Goal: Transaction & Acquisition: Purchase product/service

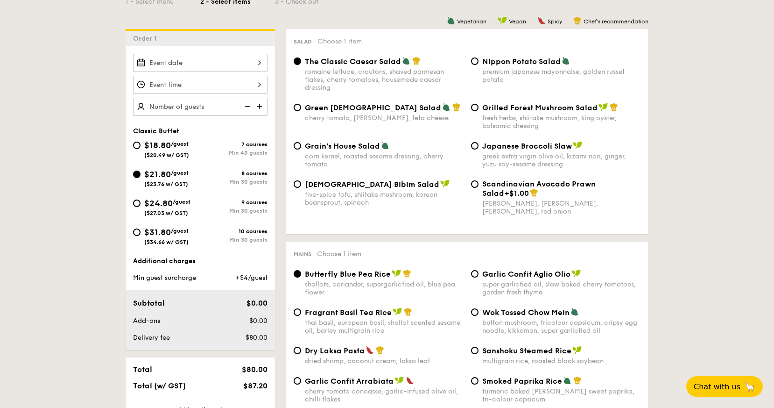
click at [181, 203] on span "/guest" at bounding box center [182, 201] width 18 height 7
click at [141, 203] on input "$24.80 /guest ($27.03 w/ GST) 9 courses Min 30 guests" at bounding box center [136, 202] width 7 height 7
radio input "true"
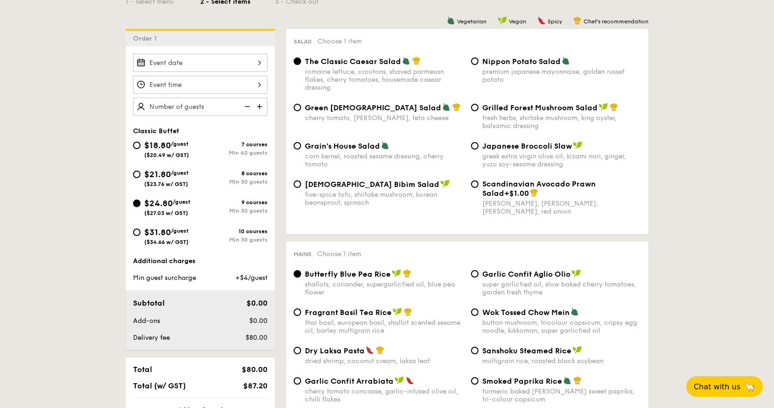
radio input "true"
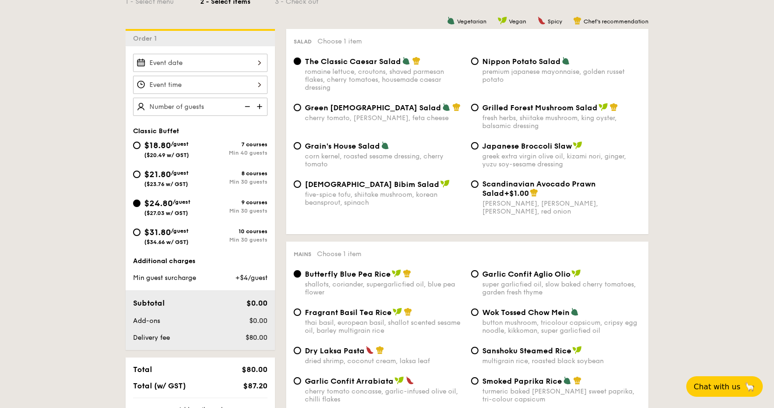
click at [170, 180] on div "$21.80 /guest ($23.76 w/ GST)" at bounding box center [166, 178] width 44 height 20
click at [141, 178] on input "$21.80 /guest ($23.76 w/ GST) 8 courses Min 30 guests" at bounding box center [136, 173] width 7 height 7
radio input "true"
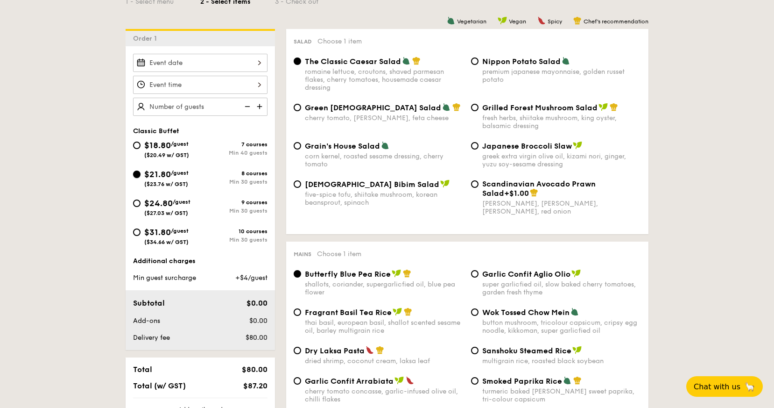
radio input "true"
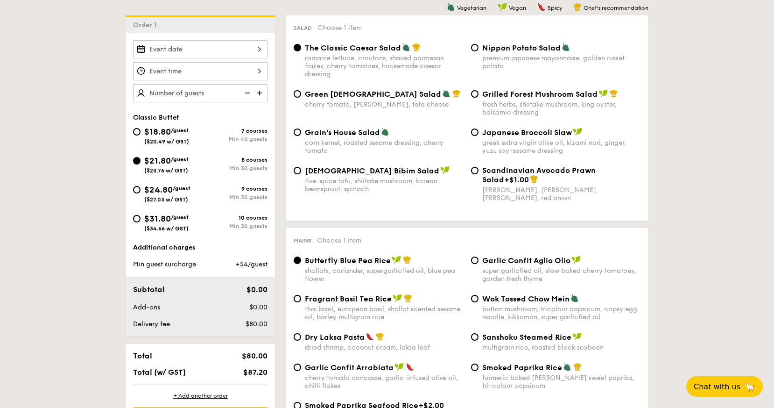
scroll to position [241, 0]
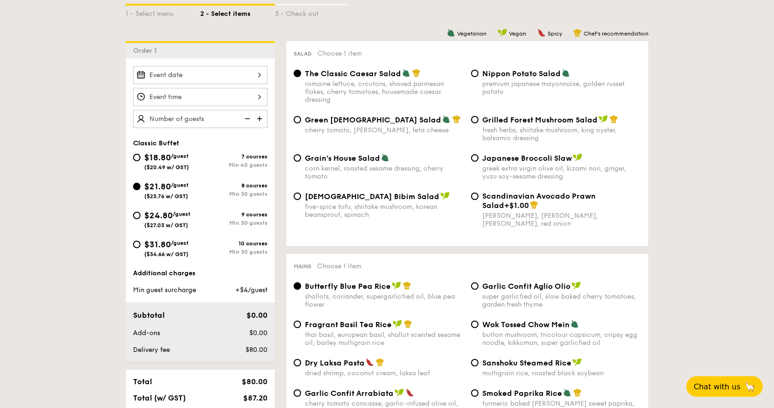
click at [156, 158] on span "$18.80" at bounding box center [157, 157] width 27 height 10
click at [141, 158] on input "$18.80 /guest ($20.49 w/ GST) 7 courses Min 40 guests" at bounding box center [136, 157] width 7 height 7
radio input "true"
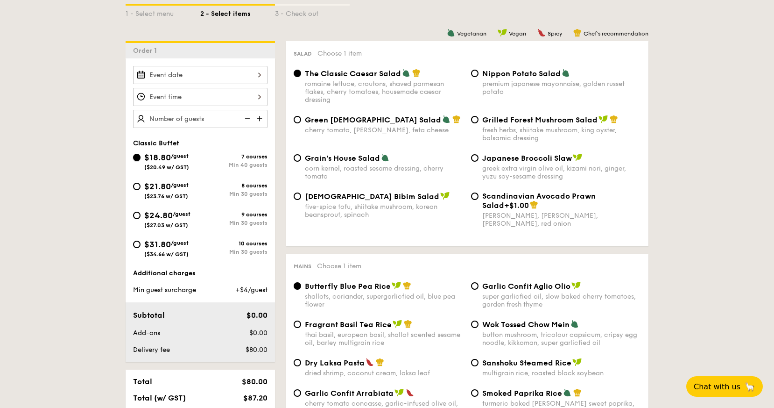
radio input "true"
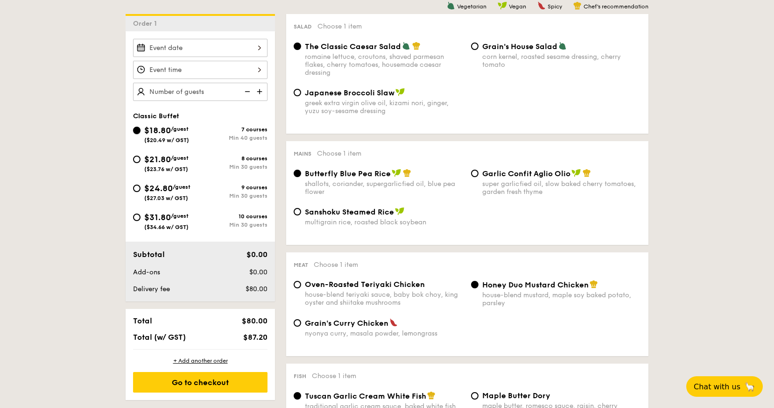
scroll to position [269, 0]
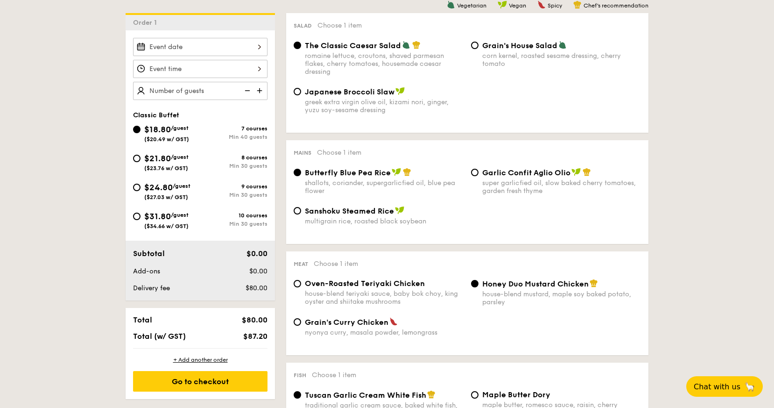
click at [160, 164] on div "$21.80 /guest ($23.76 w/ GST)" at bounding box center [166, 162] width 44 height 20
click at [141, 162] on input "$21.80 /guest ($23.76 w/ GST) 8 courses Min 30 guests" at bounding box center [136, 158] width 7 height 7
radio input "true"
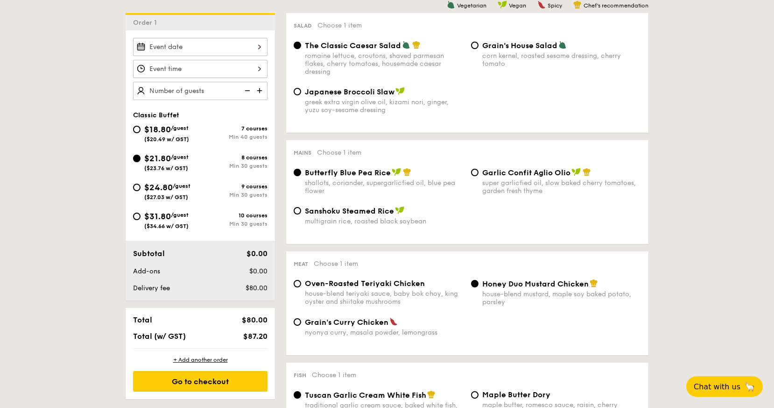
radio input "true"
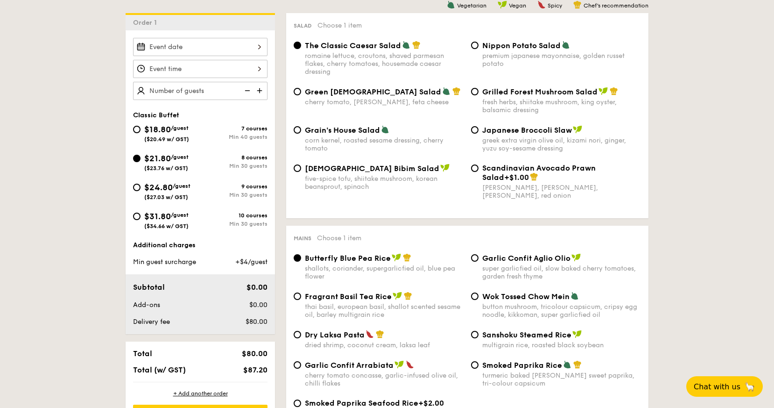
click at [165, 138] on span "($20.49 w/ GST)" at bounding box center [166, 139] width 45 height 7
click at [141, 133] on input "$18.80 /guest ($20.49 w/ GST) 7 courses Min 40 guests" at bounding box center [136, 129] width 7 height 7
radio input "true"
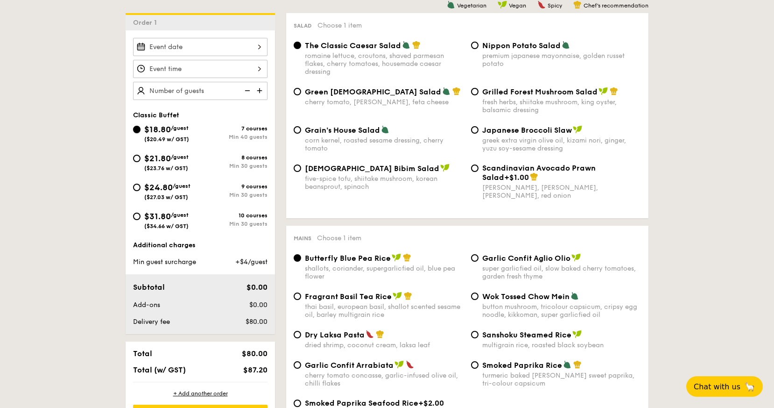
radio input "true"
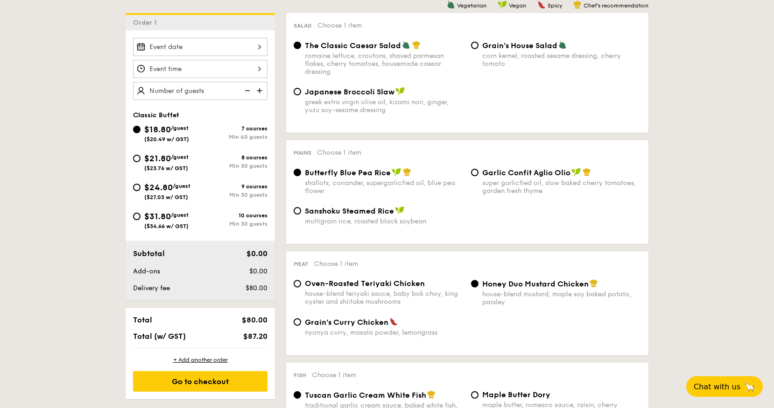
click at [163, 162] on span "$21.80" at bounding box center [157, 158] width 27 height 10
click at [141, 162] on input "$21.80 /guest ($23.76 w/ GST) 8 courses Min 30 guests" at bounding box center [136, 158] width 7 height 7
radio input "true"
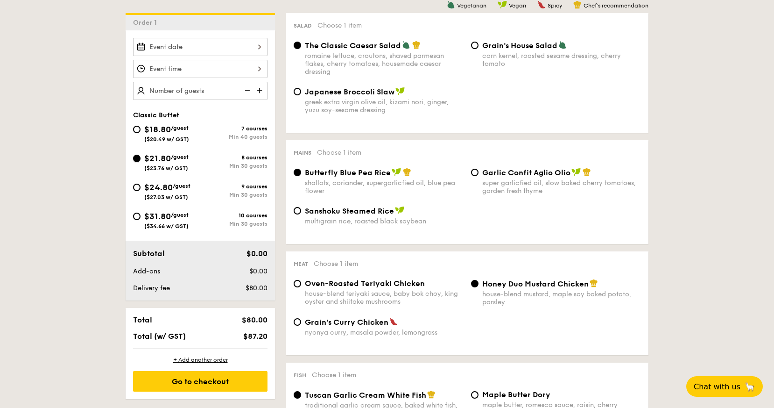
radio input "true"
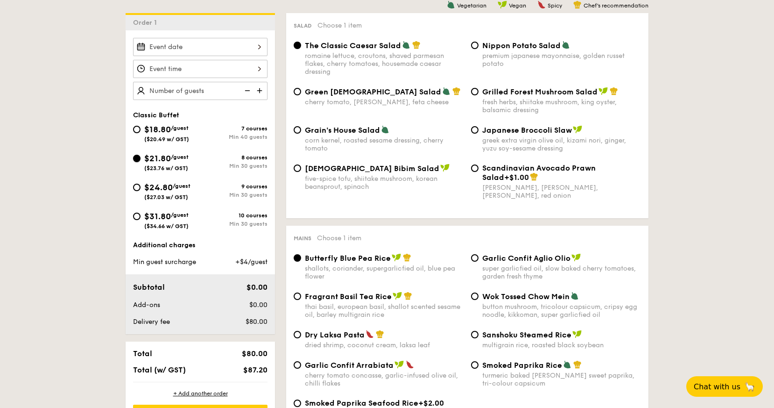
scroll to position [274, 0]
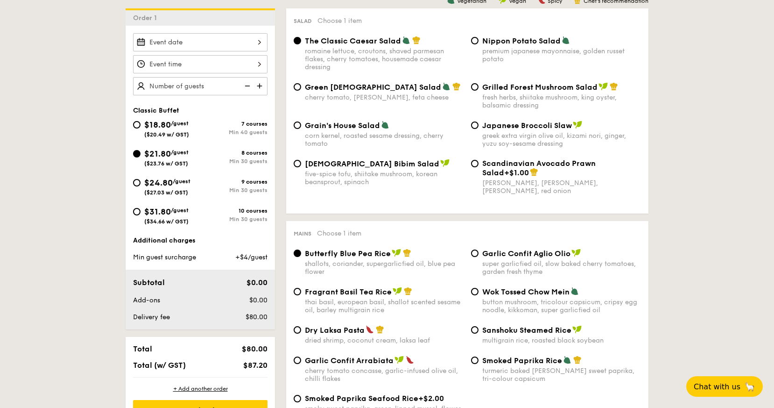
click at [159, 129] on div "$18.80 /guest ($20.49 w/ GST)" at bounding box center [166, 128] width 45 height 20
click at [141, 128] on input "$18.80 /guest ($20.49 w/ GST) 7 courses Min 40 guests" at bounding box center [136, 124] width 7 height 7
radio input "true"
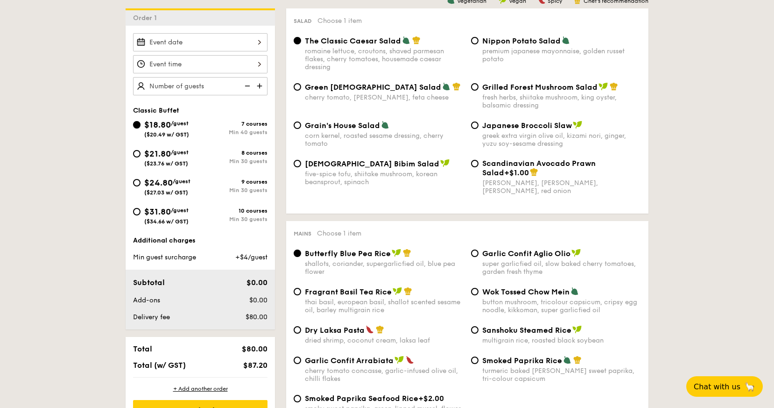
radio input "true"
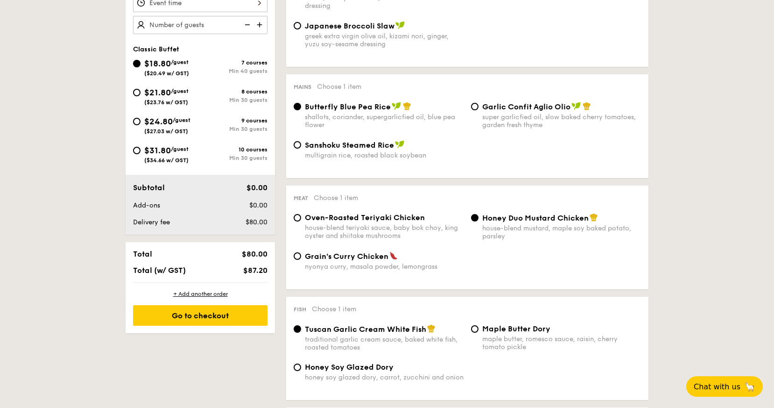
scroll to position [333, 0]
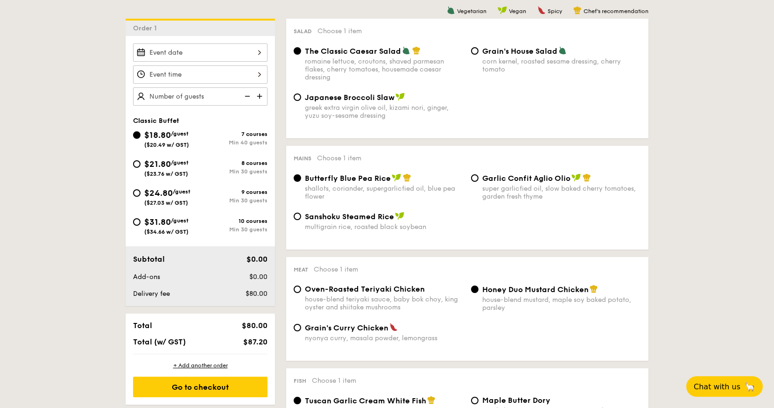
scroll to position [259, 0]
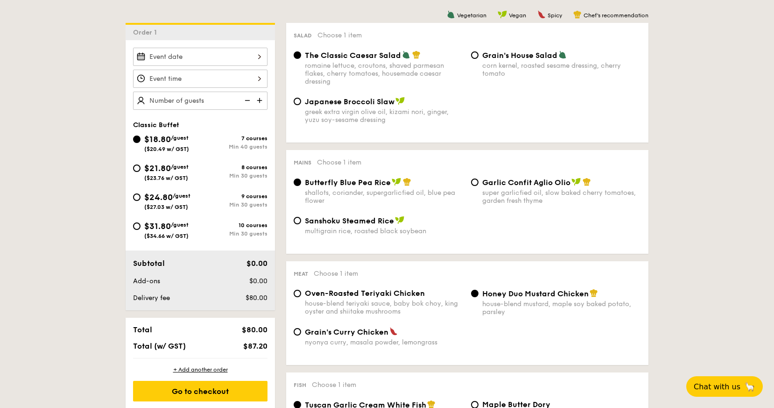
click at [336, 109] on div "greek extra virgin olive oil, kizami nori, ginger, yuzu soy-sesame dressing" at bounding box center [384, 116] width 159 height 16
click at [301, 105] on input "Japanese Broccoli Slaw greek extra virgin olive oil, kizami [PERSON_NAME], yuzu…" at bounding box center [297, 101] width 7 height 7
radio input "true"
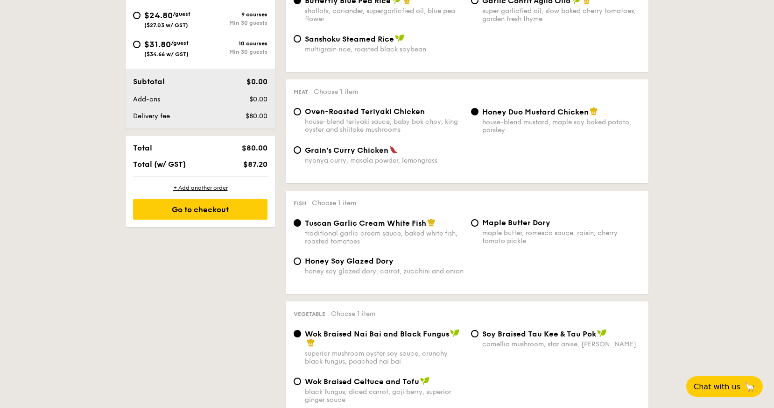
scroll to position [461, 0]
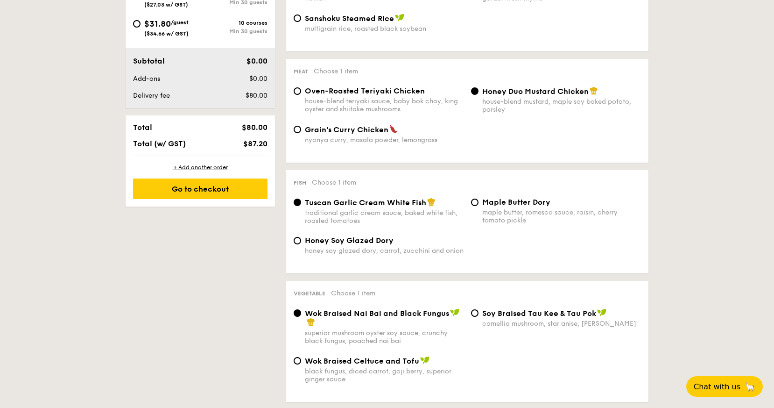
click at [344, 92] on span "Oven-Roasted Teriyaki Chicken" at bounding box center [365, 90] width 120 height 9
click at [301, 92] on input "Oven-Roasted Teriyaki Chicken house-blend teriyaki sauce, baby bok choy, king o…" at bounding box center [297, 90] width 7 height 7
radio input "true"
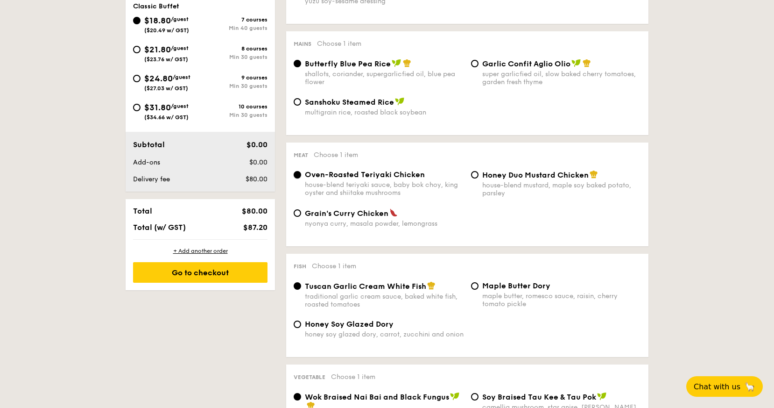
scroll to position [374, 0]
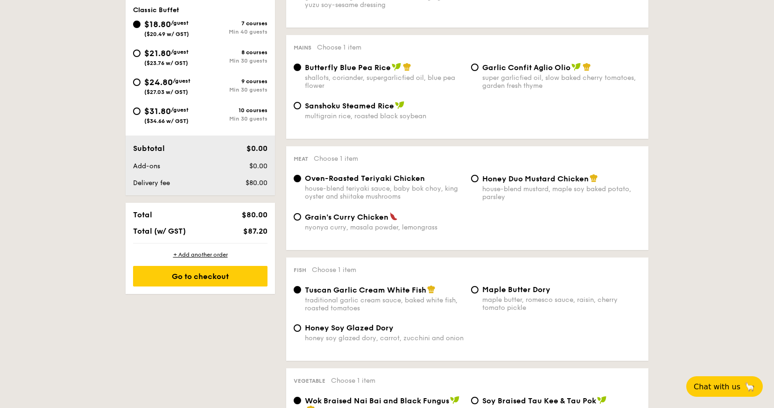
click at [206, 59] on div "Min 30 guests" at bounding box center [233, 60] width 67 height 7
click at [141, 57] on input "$21.80 /guest ($23.76 w/ GST) 8 courses Min 30 guests" at bounding box center [136, 53] width 7 height 7
radio input "true"
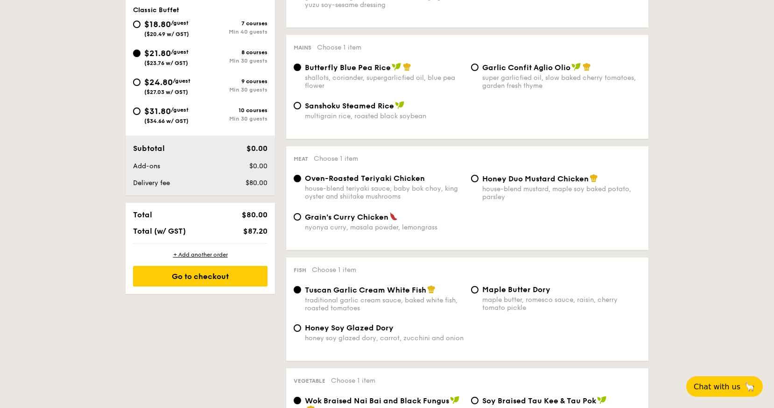
radio input "true"
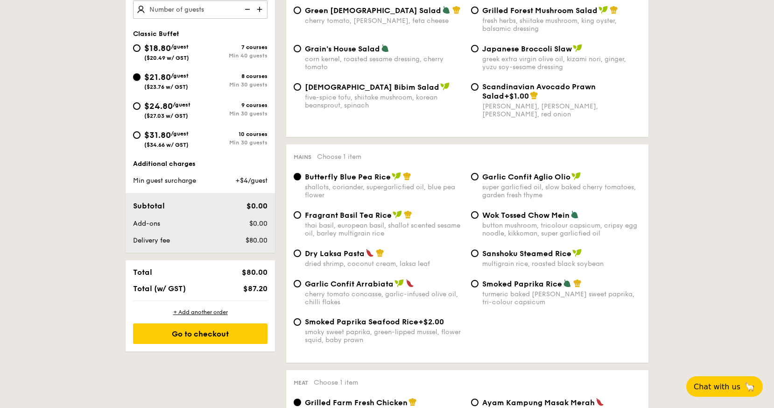
scroll to position [346, 0]
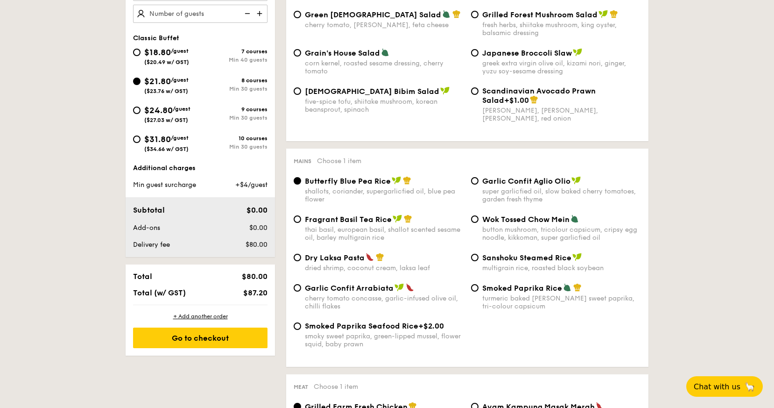
click at [192, 57] on div "$18.80 /guest ($20.49 w/ GST)" at bounding box center [166, 56] width 67 height 20
click at [141, 56] on input "$18.80 /guest ($20.49 w/ GST) 7 courses Min 40 guests" at bounding box center [136, 52] width 7 height 7
radio input "true"
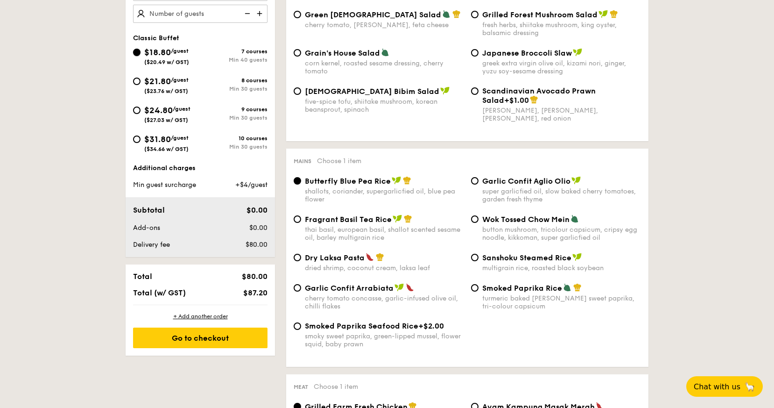
radio input "true"
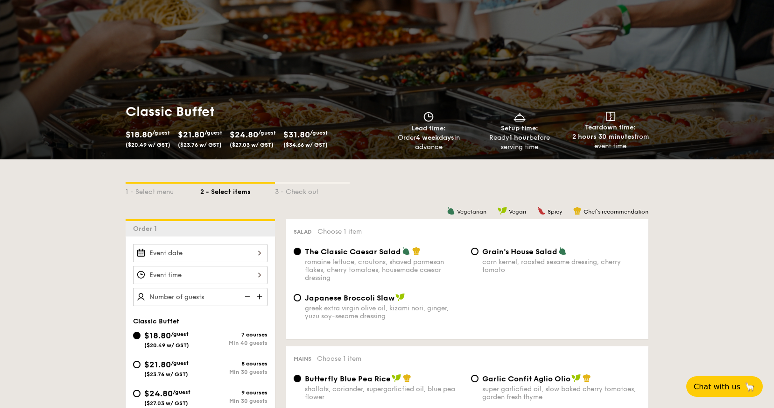
scroll to position [65, 0]
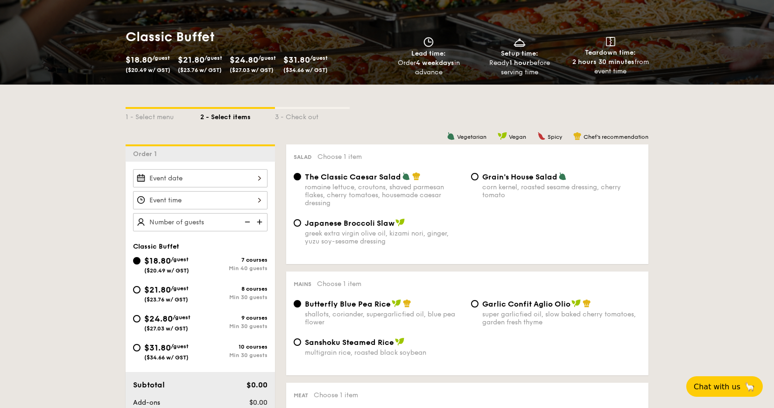
scroll to position [141, 0]
